Goal: Communication & Community: Share content

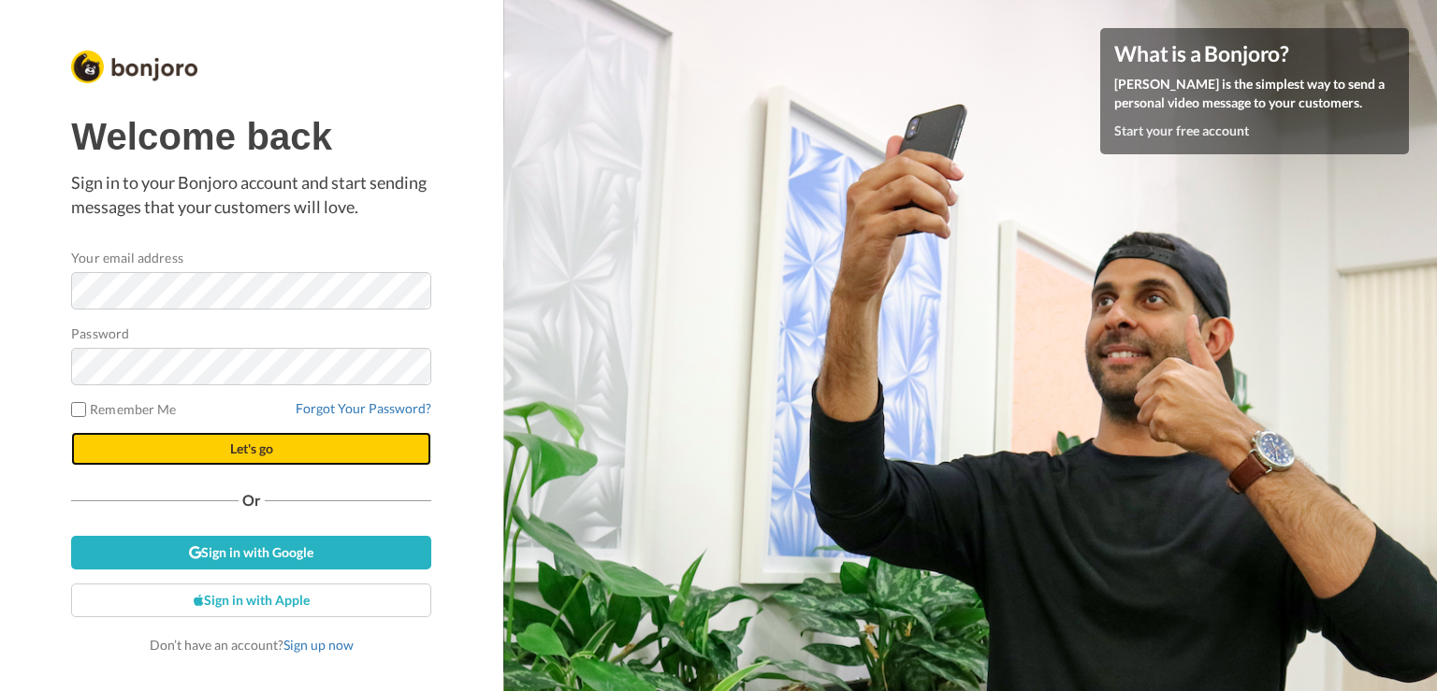
click at [222, 453] on button "Let's go" at bounding box center [251, 449] width 360 height 34
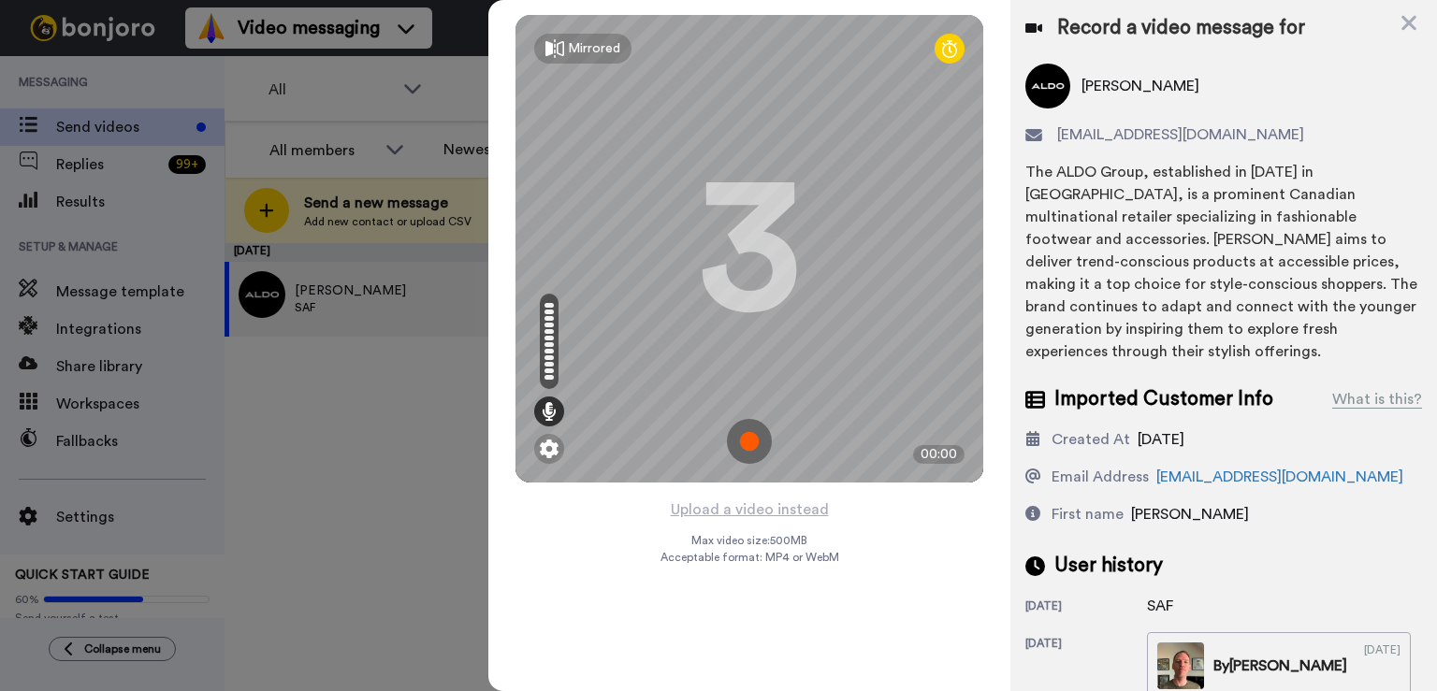
click at [767, 512] on button "Upload a video instead" at bounding box center [749, 510] width 169 height 24
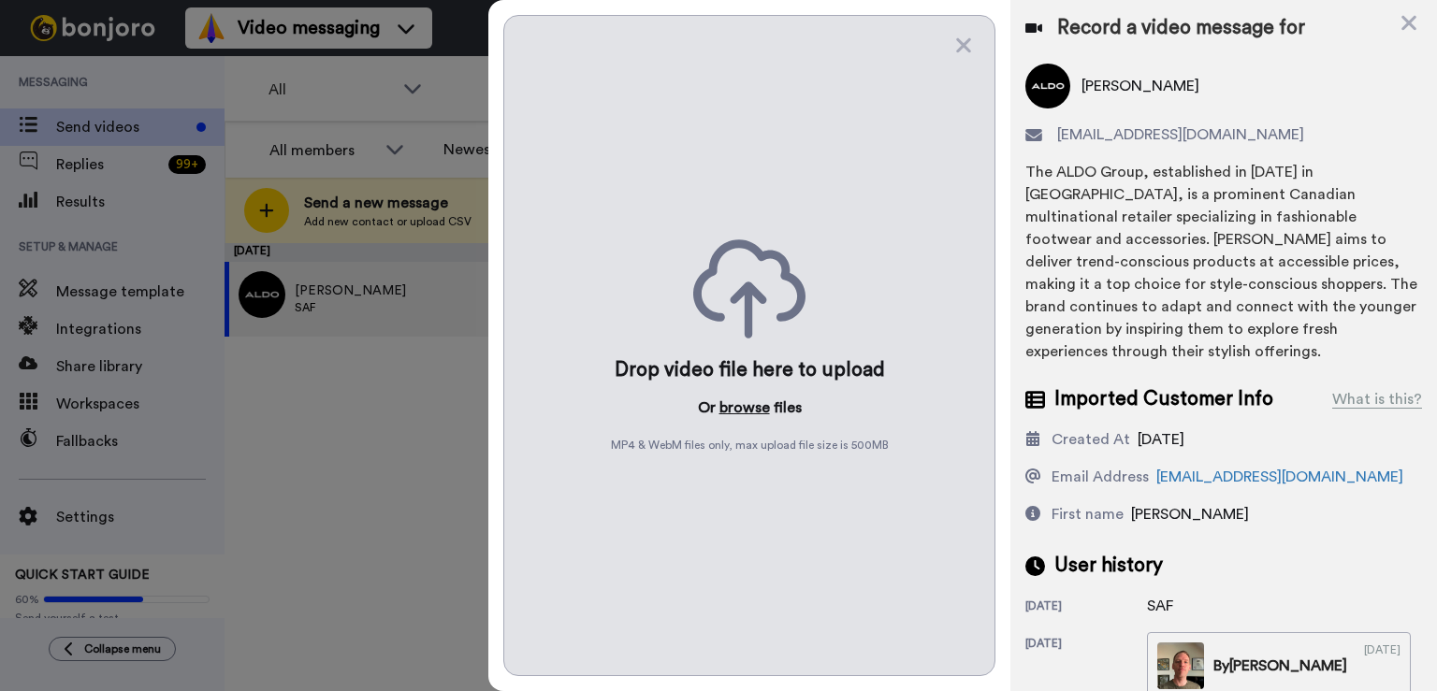
click at [731, 411] on button "browse" at bounding box center [744, 408] width 51 height 22
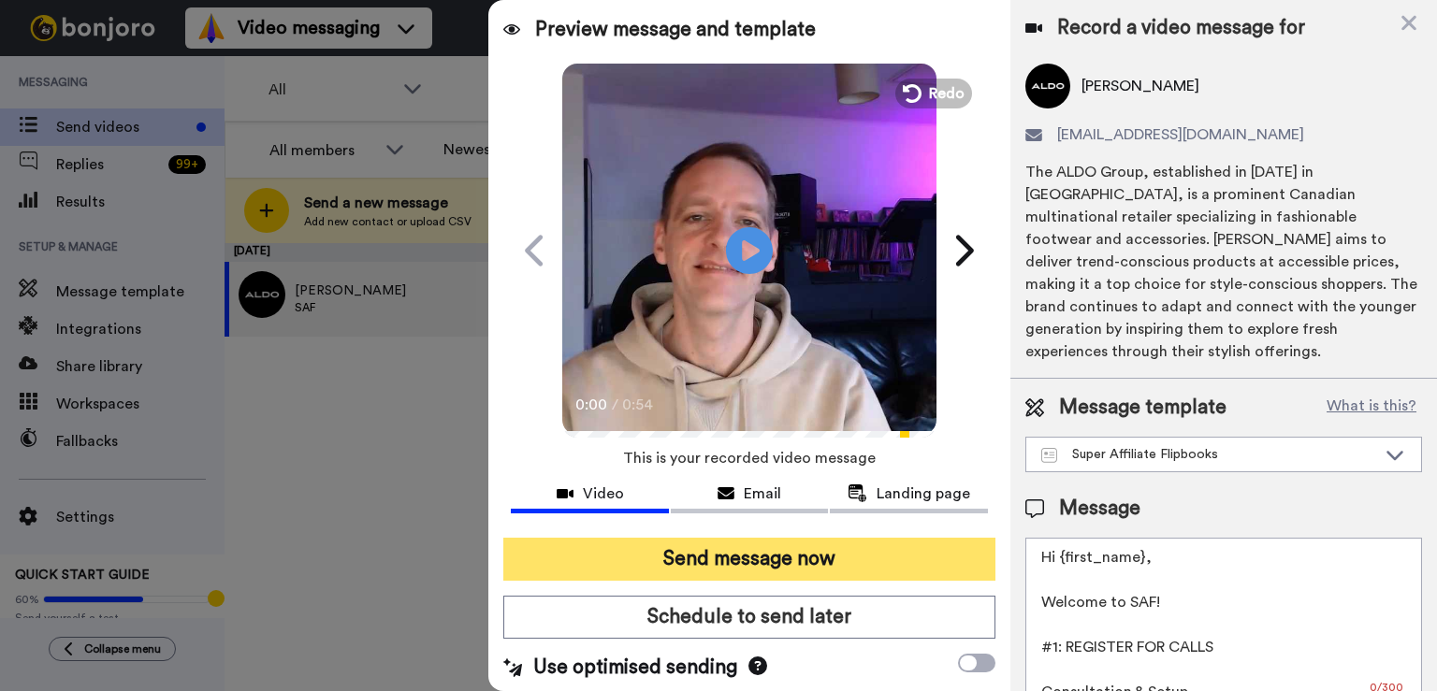
click at [692, 556] on button "Send message now" at bounding box center [749, 559] width 492 height 43
